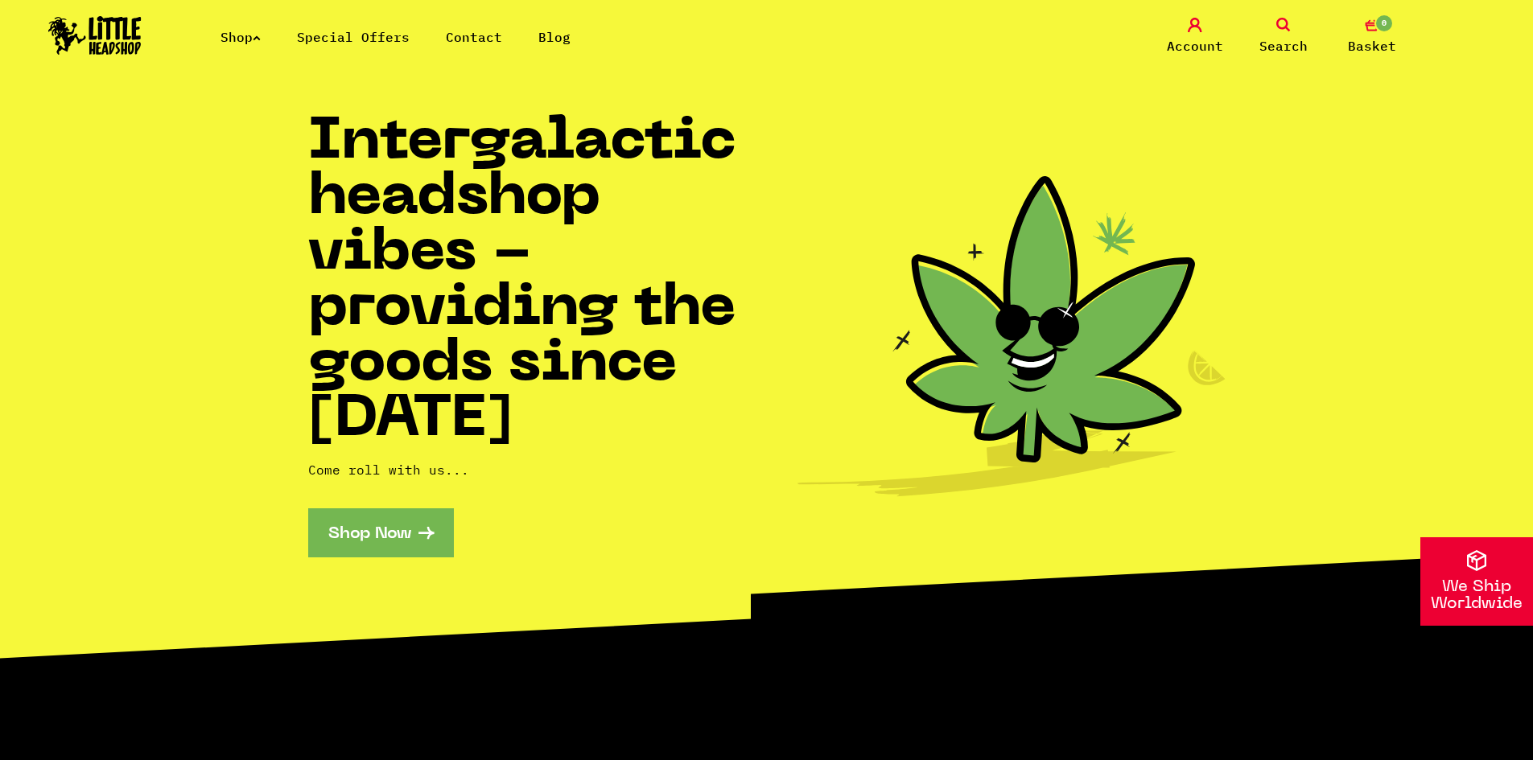
click at [261, 39] on icon at bounding box center [257, 38] width 8 height 6
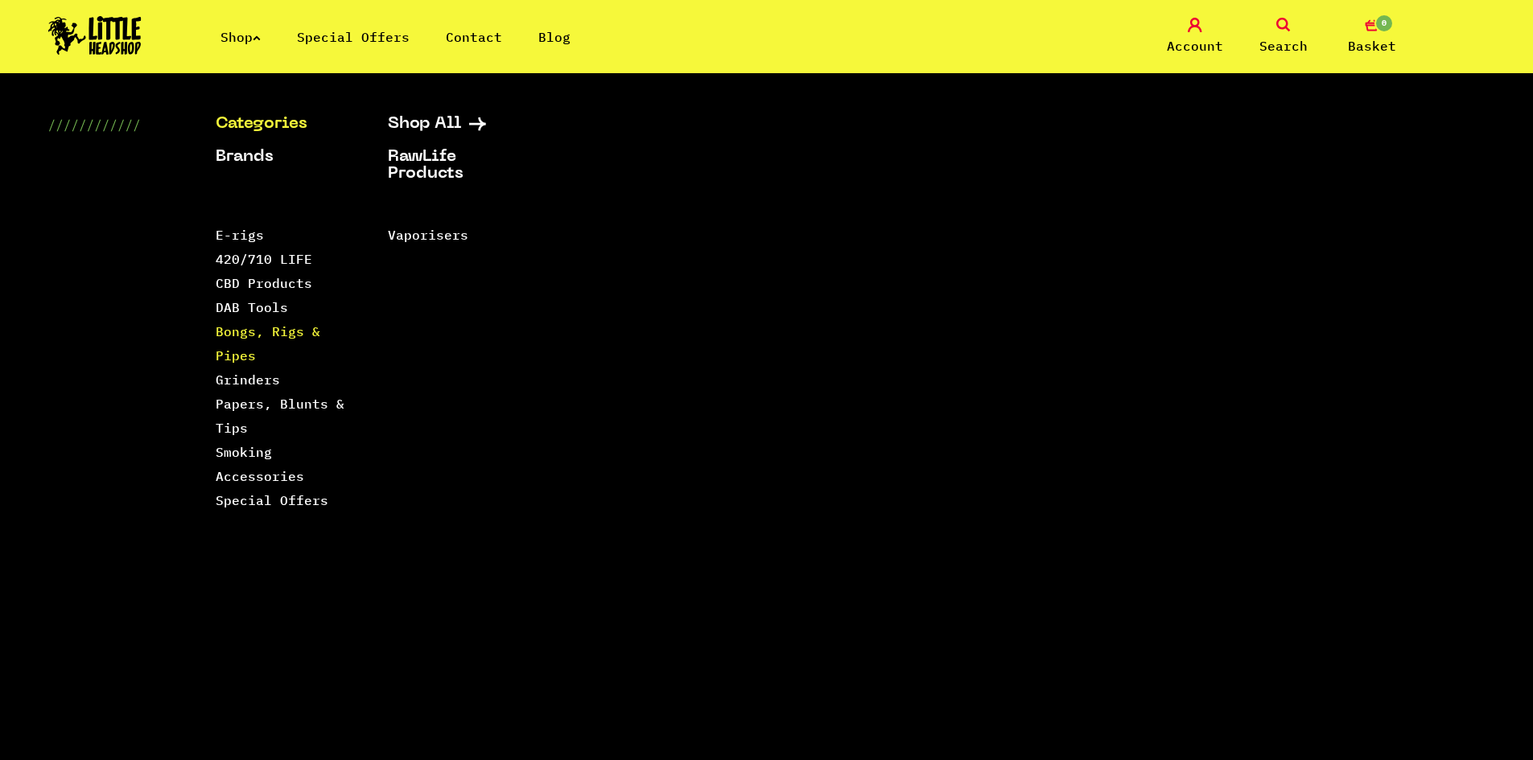
click at [236, 336] on link "Bongs, Rigs & Pipes" at bounding box center [268, 343] width 105 height 40
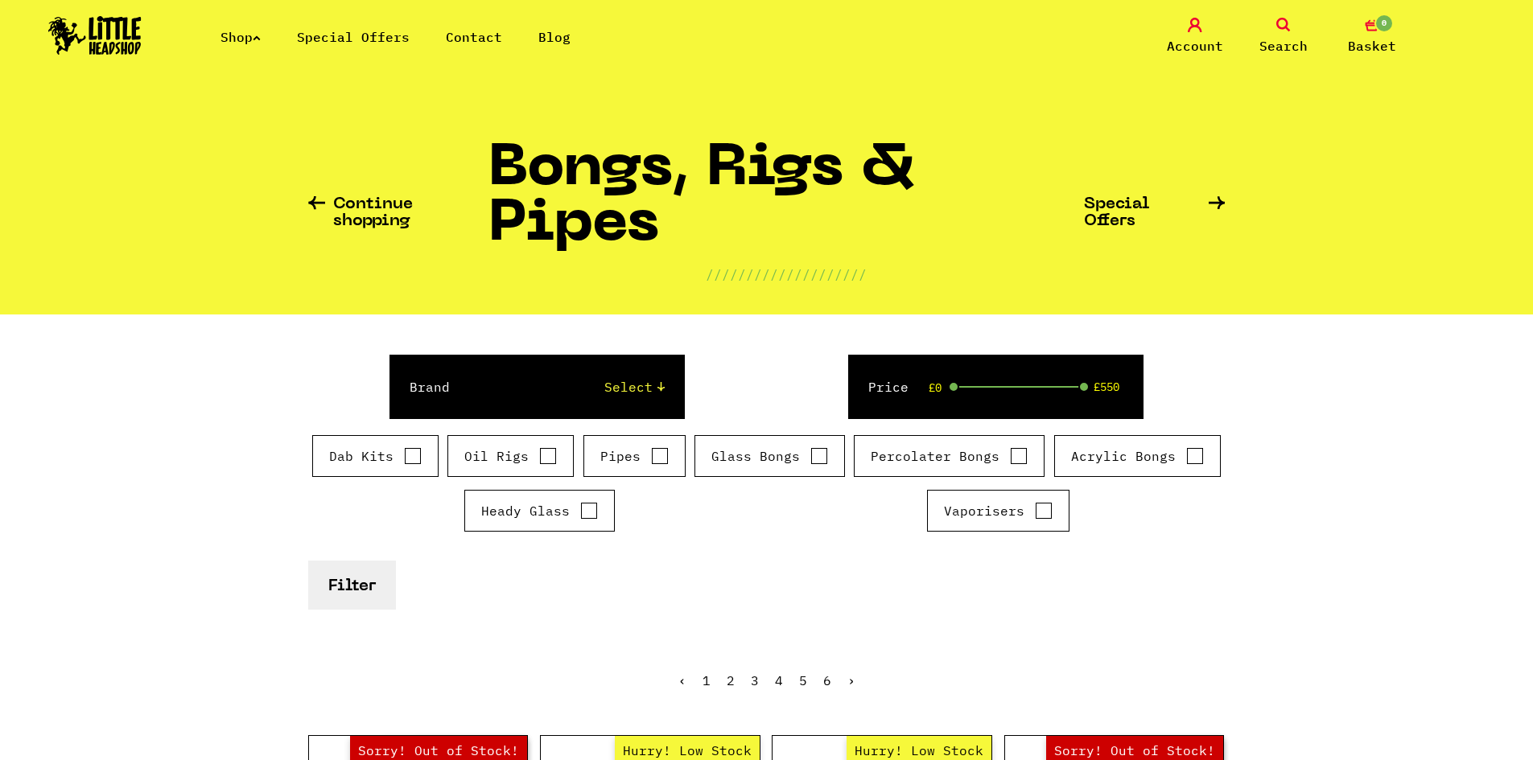
click at [260, 39] on icon at bounding box center [257, 38] width 8 height 6
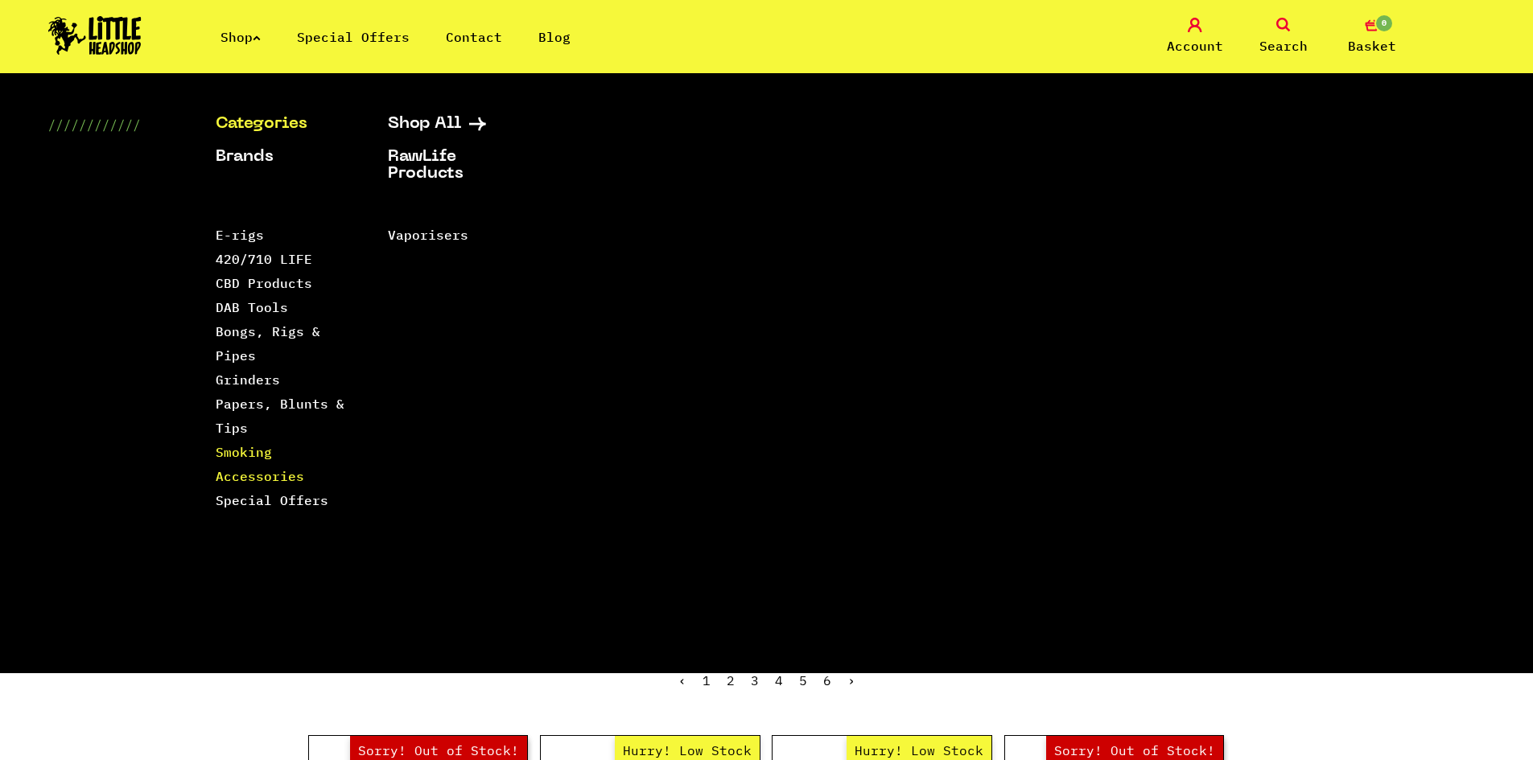
click at [237, 471] on link "Smoking Accessories" at bounding box center [260, 464] width 88 height 40
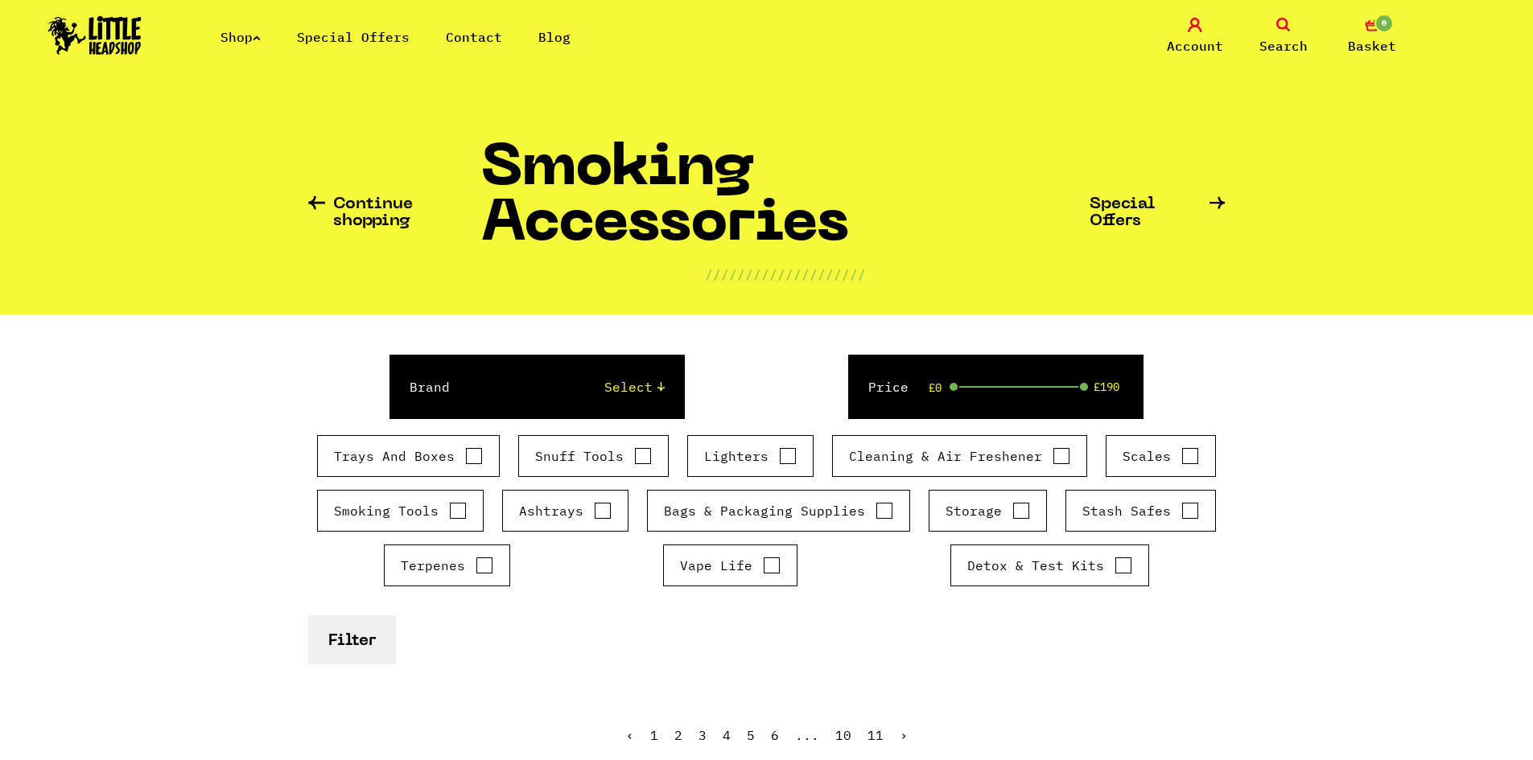
click at [1285, 33] on link "Search" at bounding box center [1283, 37] width 80 height 38
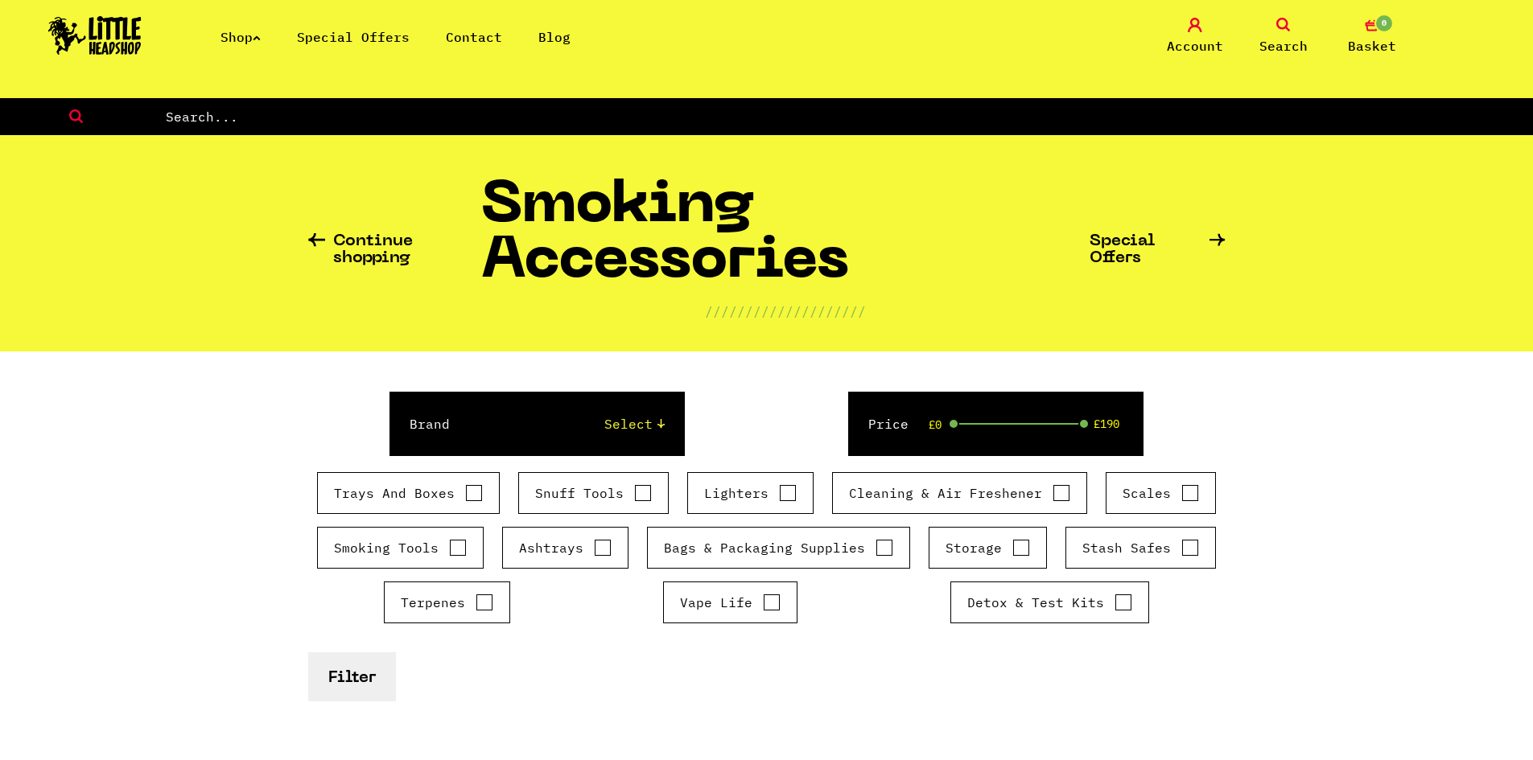
scroll to position [665, 0]
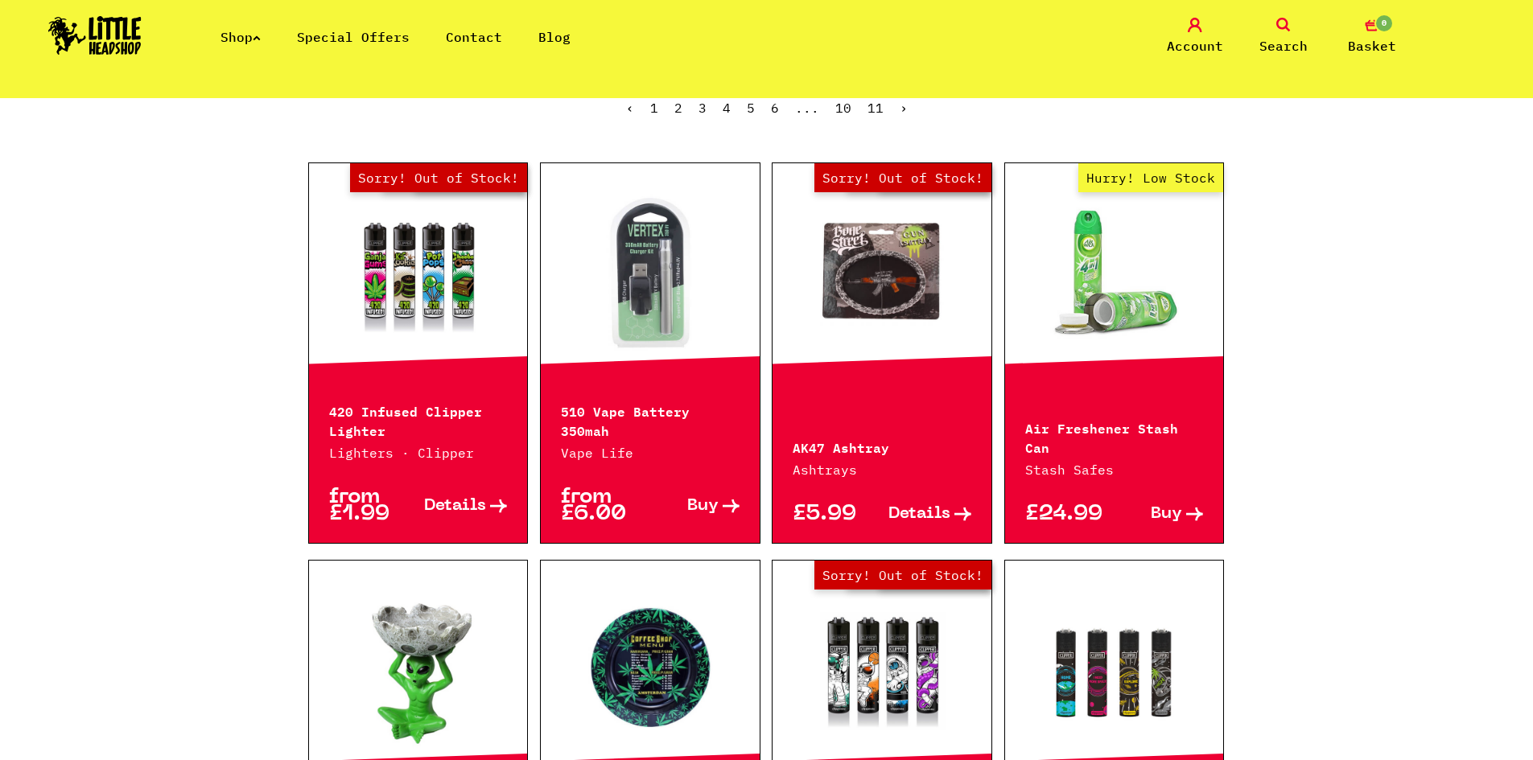
click at [1294, 31] on link "Search" at bounding box center [1283, 37] width 80 height 38
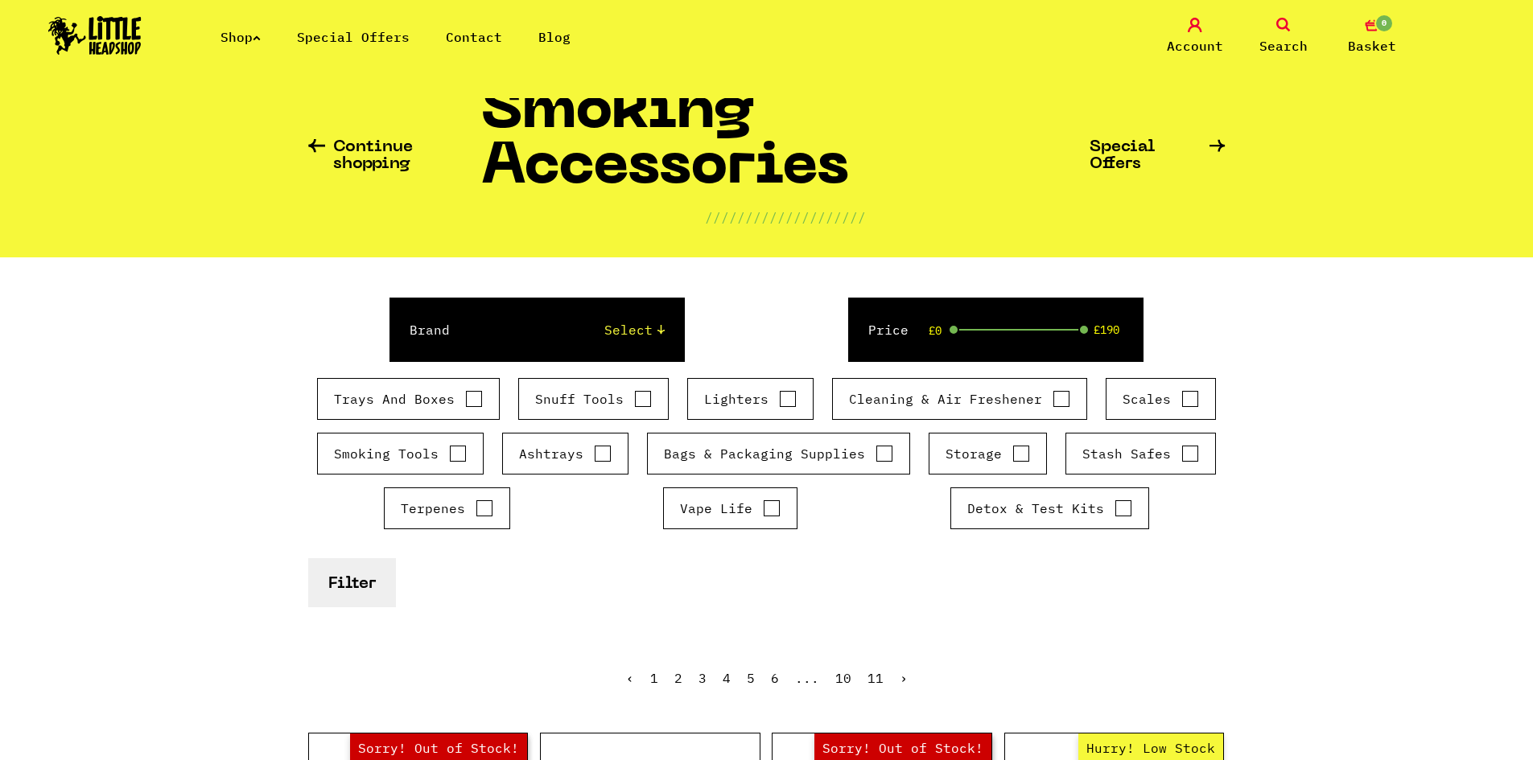
scroll to position [0, 0]
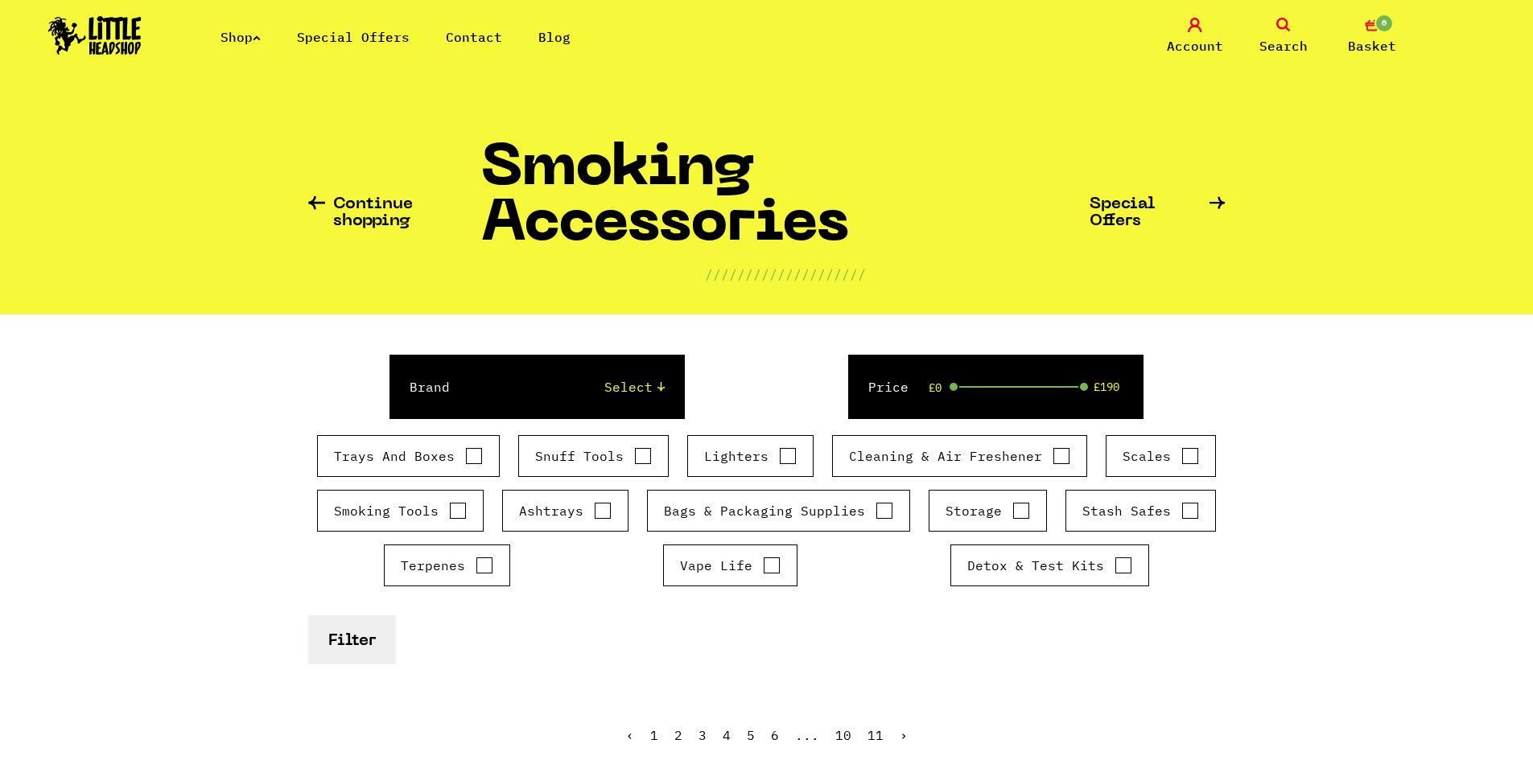
click at [1283, 30] on icon at bounding box center [1283, 25] width 14 height 14
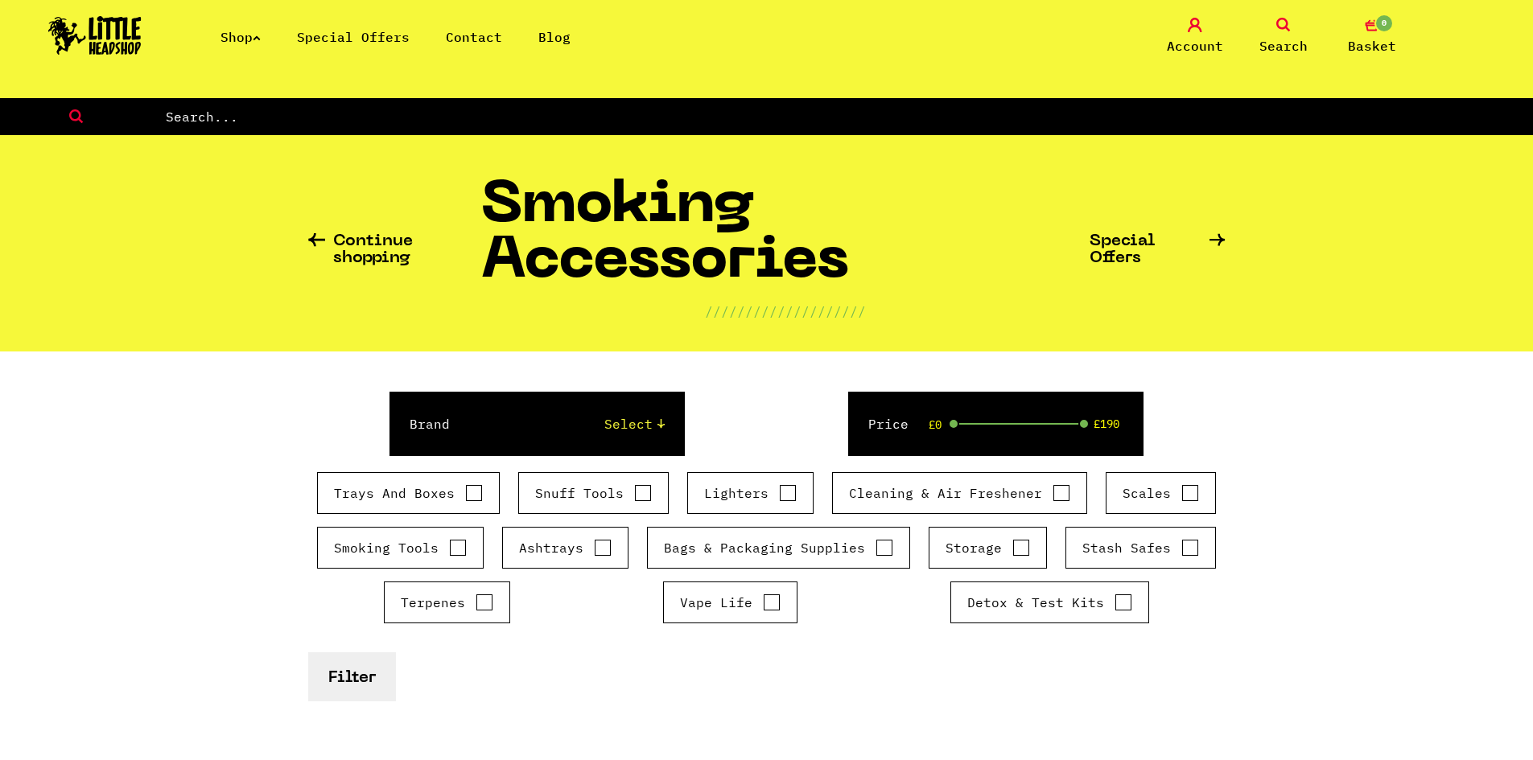
click at [198, 108] on input "text" at bounding box center [848, 116] width 1368 height 21
type input "glass adapt"
